Goal: Communication & Community: Answer question/provide support

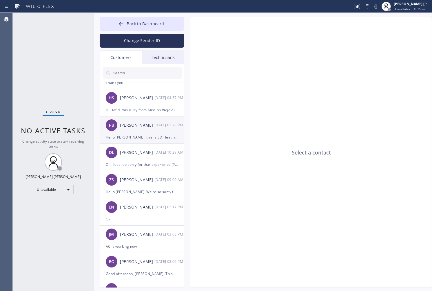
scroll to position [148, 0]
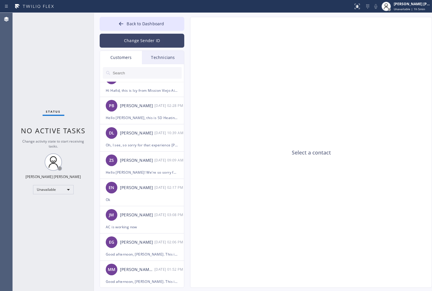
click at [157, 47] on button "Change Sender ID" at bounding box center [142, 41] width 85 height 14
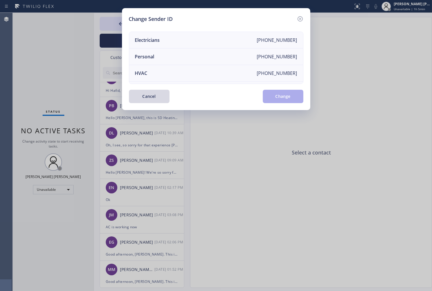
click at [104, 40] on div "Change Sender ID Electricians [PHONE_NUMBER] Personal [PHONE_NUMBER] HVAC [PHON…" at bounding box center [216, 145] width 432 height 291
click at [298, 17] on icon at bounding box center [300, 18] width 7 height 7
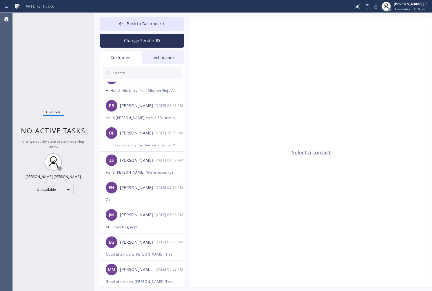
click at [164, 57] on div "Technicians" at bounding box center [163, 57] width 42 height 13
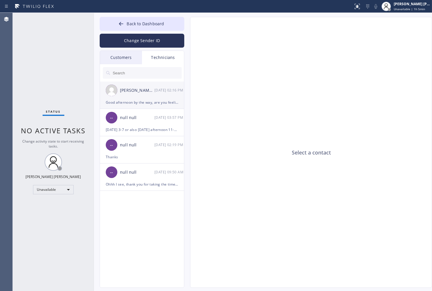
click at [127, 94] on div "[PERSON_NAME] Mihsael [PERSON_NAME] [DATE] 02:16 PM" at bounding box center [142, 89] width 85 height 17
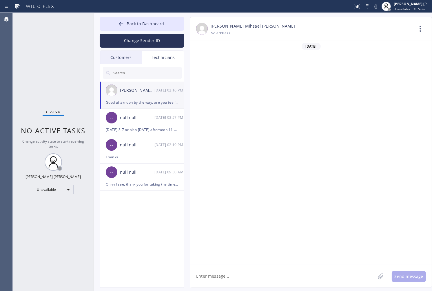
scroll to position [338, 0]
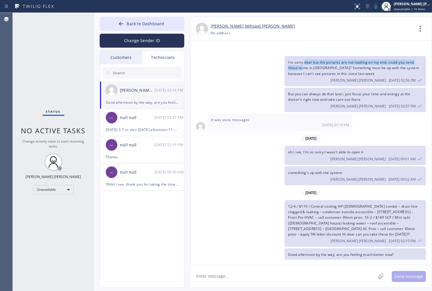
drag, startPoint x: 305, startPoint y: 56, endPoint x: 305, endPoint y: 60, distance: 4.3
click at [305, 60] on span "I'm sorry dear but the pictures are not loading on my end, could you send those…" at bounding box center [353, 68] width 131 height 16
drag, startPoint x: 320, startPoint y: 53, endPoint x: 321, endPoint y: 58, distance: 4.6
click at [321, 60] on span "I'm sorry dear but the pictures are not loading on my end, could you send those…" at bounding box center [353, 68] width 131 height 16
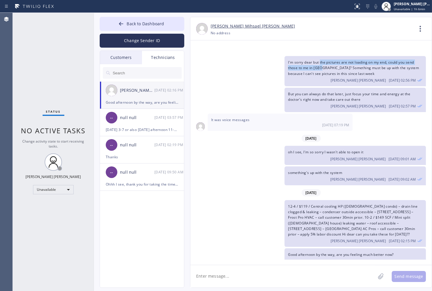
click at [321, 60] on span "I'm sorry dear but the pictures are not loading on my end, could you send those…" at bounding box center [353, 68] width 131 height 16
click at [418, 176] on icon at bounding box center [420, 178] width 5 height 5
click at [420, 176] on icon at bounding box center [420, 178] width 5 height 5
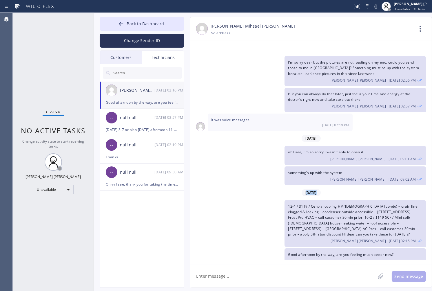
click at [420, 176] on icon at bounding box center [420, 178] width 5 height 5
drag, startPoint x: 338, startPoint y: 71, endPoint x: 362, endPoint y: 224, distance: 154.6
click at [358, 198] on div "[DATE] hello, might be very last minute but we're wondering if you're able to d…" at bounding box center [312, 149] width 242 height 219
click at [362, 224] on div "12-4 / $119 / Central cooling HP ([DEMOGRAPHIC_DATA] condo) – drain line clogge…" at bounding box center [355, 223] width 141 height 47
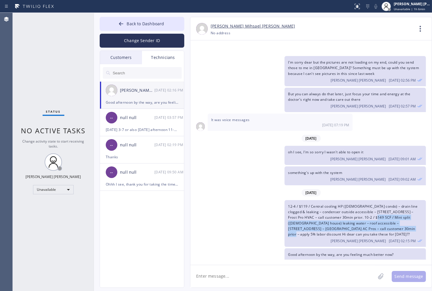
drag, startPoint x: 358, startPoint y: 218, endPoint x: 357, endPoint y: 206, distance: 11.4
click at [357, 206] on span "12-4 / $119 / Central cooling HP ([DEMOGRAPHIC_DATA] condo) – drain line clogge…" at bounding box center [353, 220] width 130 height 33
click at [356, 206] on span "12-4 / $119 / Central cooling HP ([DEMOGRAPHIC_DATA] condo) – drain line clogge…" at bounding box center [353, 220] width 130 height 33
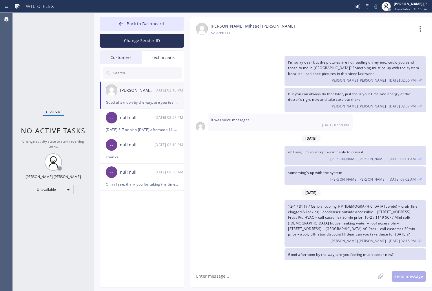
click at [216, 208] on div "12-4 / $119 / Central cooling HP ([DEMOGRAPHIC_DATA] condo) – drain line clogge…" at bounding box center [309, 223] width 236 height 47
click at [389, 146] on div "oh I see, I'm so sorry I wasn't able to open it [PERSON_NAME] [PERSON_NAME] [DA…" at bounding box center [355, 155] width 141 height 19
click at [264, 63] on div "I'm sorry dear but the pictures are not loading on my end, could you send those…" at bounding box center [309, 71] width 236 height 30
click at [145, 22] on span "Back to Dashboard" at bounding box center [145, 24] width 37 height 6
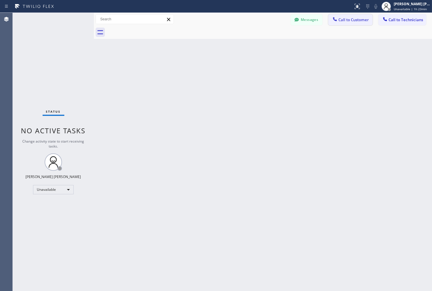
click at [367, 20] on span "Call to Customer" at bounding box center [354, 19] width 30 height 5
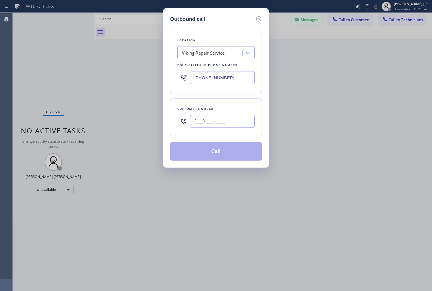
click at [204, 123] on input "(___) ___-____" at bounding box center [222, 121] width 65 height 13
paste input "818) 631-6459"
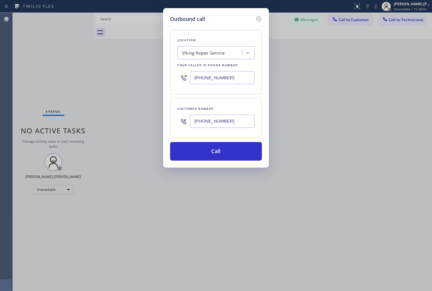
type input "[PHONE_NUMBER]"
click at [207, 48] on div "Viking Repair Service" at bounding box center [210, 53] width 63 height 10
paste input "Tarzana Appliance Repair"
type input "Tarzana Appliance Repair"
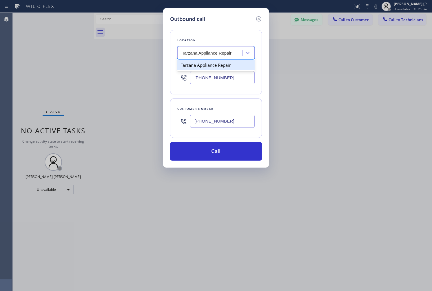
click at [214, 68] on div "Tarzana Appliance Repair" at bounding box center [215, 65] width 77 height 10
type input "[PHONE_NUMBER]"
click at [214, 94] on div "Location Tarzana Appliance Repair Your caller id phone number [PHONE_NUMBER]" at bounding box center [216, 62] width 92 height 64
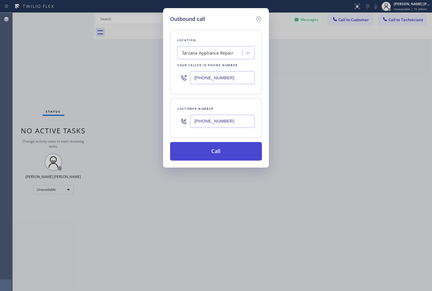
click at [216, 152] on button "Call" at bounding box center [216, 151] width 92 height 19
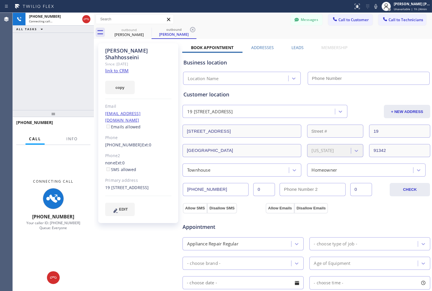
type input "[PHONE_NUMBER]"
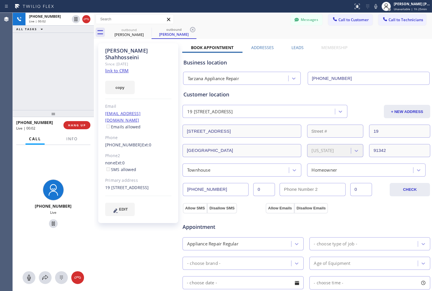
click at [253, 25] on div "Messages Call to Customer Call to Technicians Outbound call Location Tarzana Ap…" at bounding box center [263, 19] width 338 height 13
click at [65, 273] on button at bounding box center [61, 277] width 13 height 13
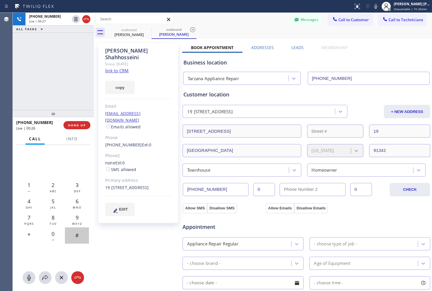
click at [80, 232] on div "#" at bounding box center [77, 235] width 24 height 16
click at [52, 190] on span "ABC" at bounding box center [53, 191] width 7 height 4
click at [61, 255] on div "#2 1 — 2 ABC 3 DEF 4 GHI 5 JKL 6 MNO 7 PQRS 8 TUV 9 WXYZ * 0 + #" at bounding box center [53, 204] width 73 height 119
click at [34, 204] on div "4 GHI" at bounding box center [29, 203] width 24 height 16
click at [88, 122] on button "HANG UP" at bounding box center [77, 125] width 27 height 8
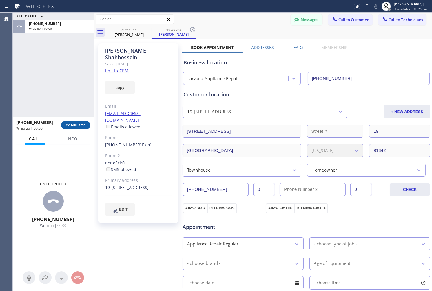
click at [88, 122] on button "COMPLETE" at bounding box center [75, 125] width 29 height 8
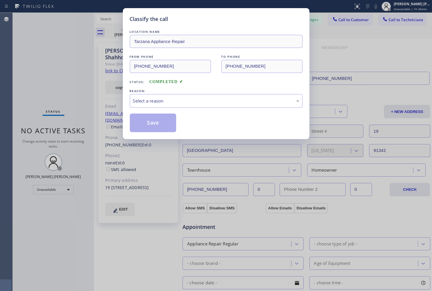
click at [160, 106] on div "Select a reason" at bounding box center [216, 101] width 173 height 14
click at [159, 128] on button "Save" at bounding box center [153, 122] width 47 height 19
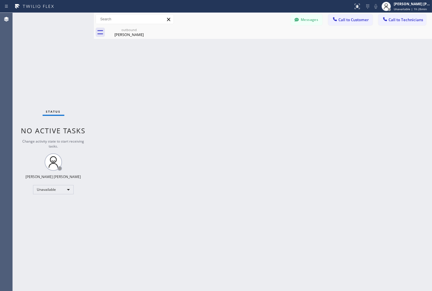
click at [30, 21] on div "Status No active tasks Change activity state to start receiving tasks. [PERSON_…" at bounding box center [53, 152] width 81 height 278
click at [309, 108] on div "Back to Dashboard Change Sender ID Customers Technicians AB [PERSON_NAME] [DATE…" at bounding box center [263, 152] width 338 height 278
click at [120, 27] on div "outbound [PERSON_NAME]" at bounding box center [129, 32] width 44 height 13
click at [0, 0] on icon at bounding box center [0, 0] width 0 height 0
click at [343, 22] on span "Call to Customer" at bounding box center [354, 19] width 30 height 5
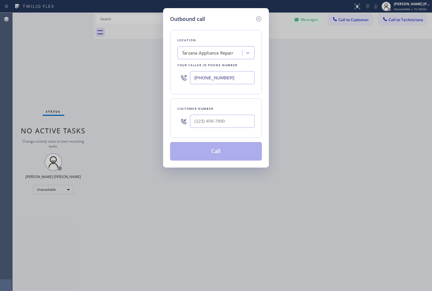
click at [240, 129] on div at bounding box center [222, 121] width 65 height 19
paste input "216) 577-1738"
click at [239, 122] on input "(___) ___-____" at bounding box center [222, 121] width 65 height 13
type input "[PHONE_NUMBER]"
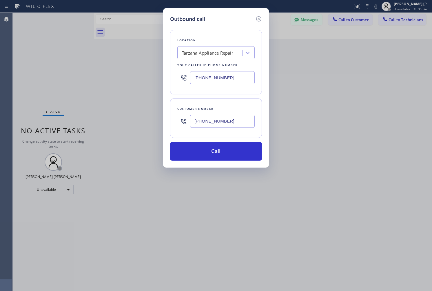
paste input "FrostPro HVAC"
type input "FrostPro HVAC"
click at [224, 68] on div "FrostPro HVAC" at bounding box center [215, 65] width 77 height 10
type input "[PHONE_NUMBER]"
click at [218, 142] on button "Call" at bounding box center [216, 151] width 92 height 19
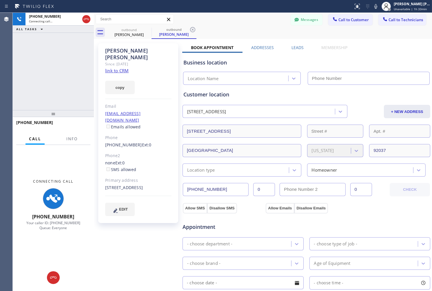
type input "[PHONE_NUMBER]"
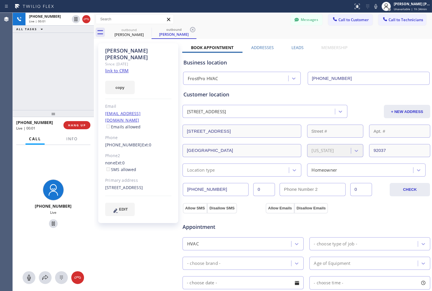
click at [225, 15] on div "Messages Call to Customer Call to Technicians Outbound call Location [GEOGRAPHI…" at bounding box center [263, 19] width 338 height 10
click at [247, 26] on div "outbound [PERSON_NAME] outbound [PERSON_NAME]" at bounding box center [270, 32] width 326 height 13
click at [238, 21] on div "Messages Call to Customer Call to Technicians Outbound call Location [GEOGRAPHI…" at bounding box center [263, 19] width 338 height 10
click at [224, 14] on div "Messages Call to Customer Call to Technicians Outbound call Location [GEOGRAPHI…" at bounding box center [263, 19] width 338 height 13
click at [88, 126] on button "HANG UP" at bounding box center [77, 125] width 27 height 8
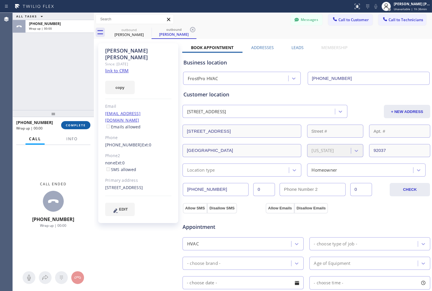
click at [88, 126] on button "COMPLETE" at bounding box center [75, 125] width 29 height 8
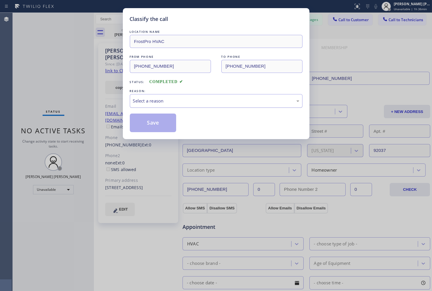
click at [157, 101] on div "Select a reason" at bounding box center [216, 100] width 166 height 7
click at [144, 126] on button "Save" at bounding box center [153, 122] width 47 height 19
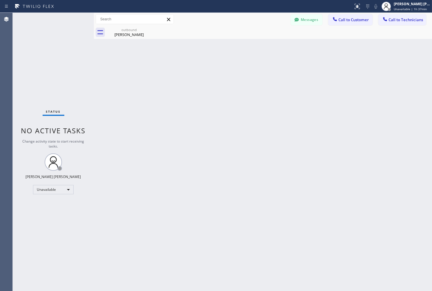
click at [307, 107] on div "Back to Dashboard Change Sender ID Customers Technicians AB [PERSON_NAME] [DATE…" at bounding box center [263, 152] width 338 height 278
click at [361, 24] on button "Call to Customer" at bounding box center [351, 19] width 44 height 11
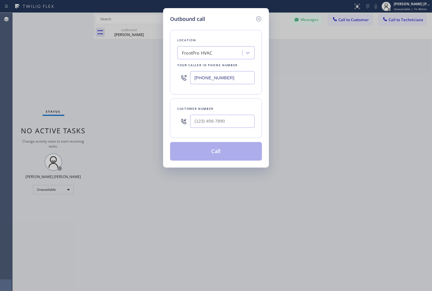
click at [399, 19] on div "Outbound call Location [GEOGRAPHIC_DATA] HVAC Your caller id phone number [PHON…" at bounding box center [216, 145] width 432 height 291
click at [259, 17] on icon at bounding box center [258, 18] width 7 height 7
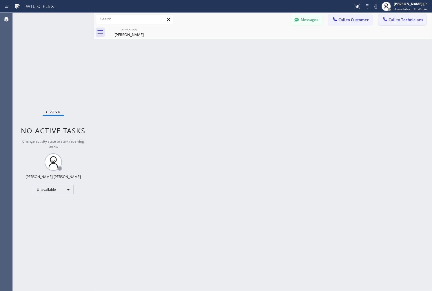
click at [381, 18] on button "Call to Technicians" at bounding box center [403, 19] width 48 height 11
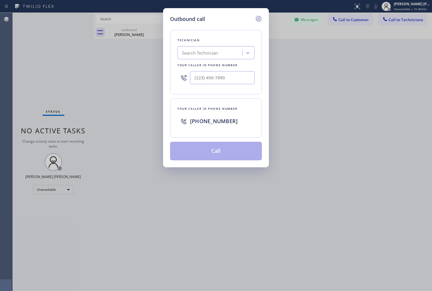
click at [258, 18] on icon at bounding box center [258, 18] width 5 height 5
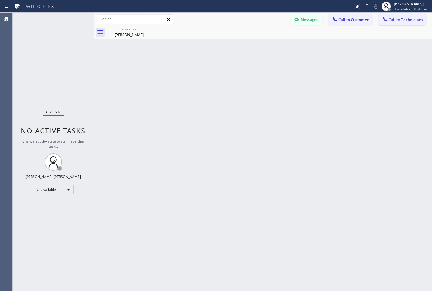
click at [412, 20] on span "Call to Technicians" at bounding box center [406, 19] width 35 height 5
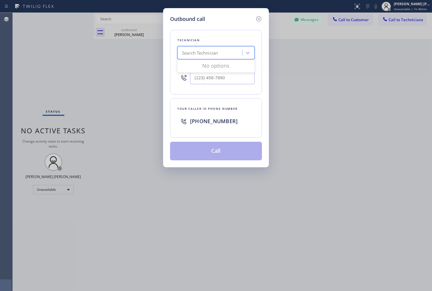
click at [219, 58] on div "Search Technician" at bounding box center [215, 52] width 77 height 13
type input "[PERSON_NAME]"
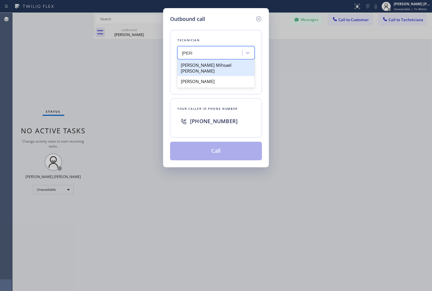
click at [222, 64] on div "[PERSON_NAME] Mihsael [PERSON_NAME]" at bounding box center [215, 68] width 77 height 16
type input "[PHONE_NUMBER]"
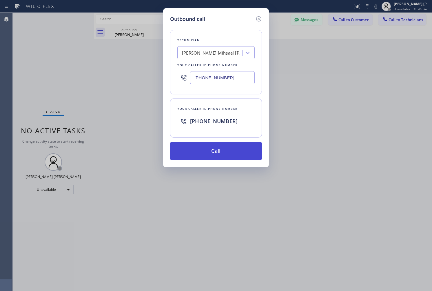
click at [228, 144] on button "Call" at bounding box center [216, 150] width 92 height 19
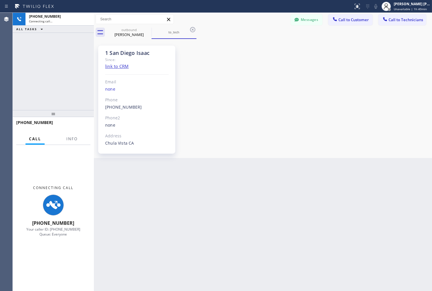
scroll to position [338, 0]
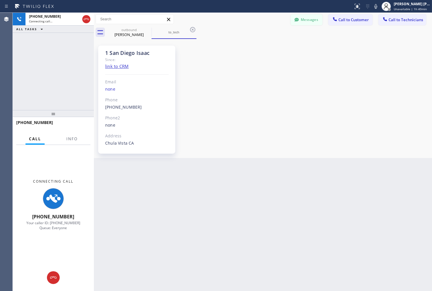
click at [305, 18] on button "Messages" at bounding box center [307, 19] width 32 height 11
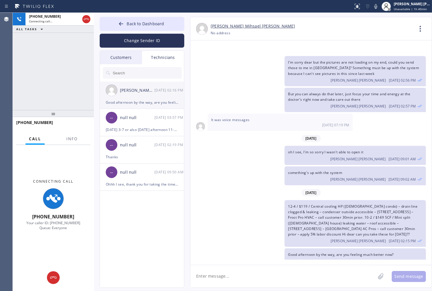
click at [137, 101] on div "Good afternoon by the way, are you feeling much better now?" at bounding box center [142, 102] width 72 height 7
click at [418, 30] on icon at bounding box center [421, 29] width 14 height 14
click at [379, 48] on li "Contact Full Information" at bounding box center [386, 44] width 84 height 15
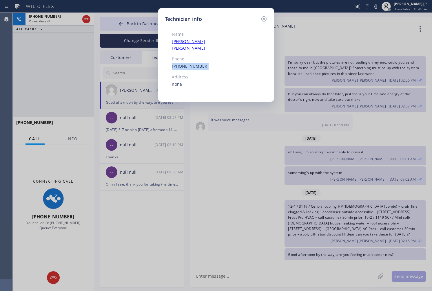
drag, startPoint x: 206, startPoint y: 59, endPoint x: 165, endPoint y: 59, distance: 40.6
click at [165, 59] on div "Name [PERSON_NAME] Mihsael [PERSON_NAME] Phone [PHONE_NUMBER] Address none" at bounding box center [205, 59] width 80 height 72
copy link "[PHONE_NUMBER]"
click at [263, 17] on icon at bounding box center [264, 18] width 7 height 7
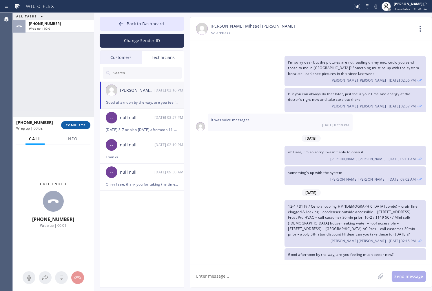
click at [77, 121] on button "COMPLETE" at bounding box center [75, 125] width 29 height 8
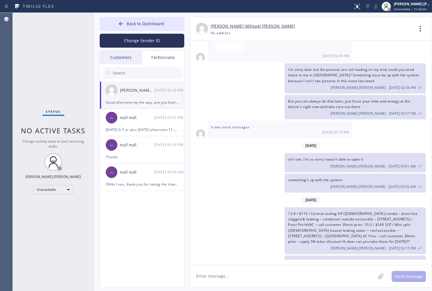
scroll to position [338, 0]
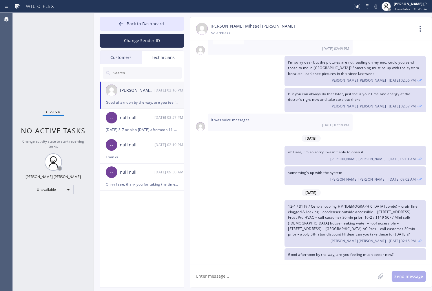
click at [67, 86] on div "Status No active tasks Change activity state to start receiving tasks. [PERSON_…" at bounding box center [53, 152] width 81 height 278
click at [320, 149] on span "oh I see, I'm so sorry I wasn't able to open it" at bounding box center [325, 151] width 75 height 5
click at [383, 7] on icon at bounding box center [386, 6] width 7 height 7
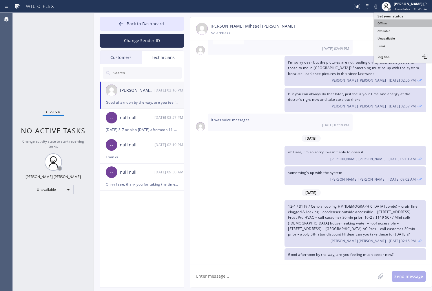
click at [389, 21] on button "Offline" at bounding box center [403, 23] width 58 height 8
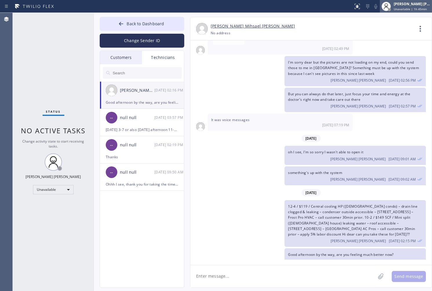
click at [395, 7] on span "Unavailable | 1h 45min" at bounding box center [410, 9] width 33 height 4
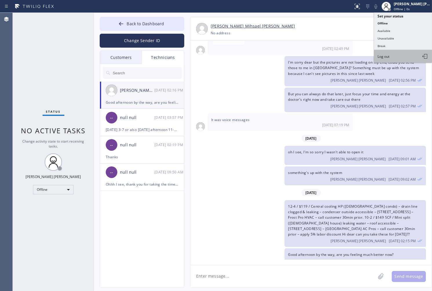
click at [410, 57] on button "Log out" at bounding box center [403, 56] width 58 height 13
